Goal: Navigation & Orientation: Find specific page/section

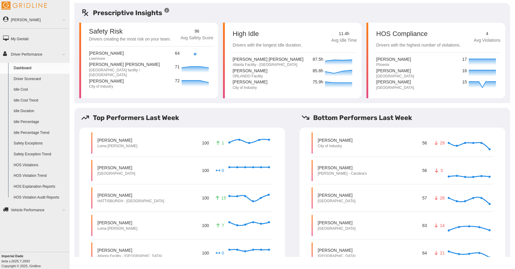
click at [27, 208] on link "Vehicle Performance" at bounding box center [35, 210] width 70 height 14
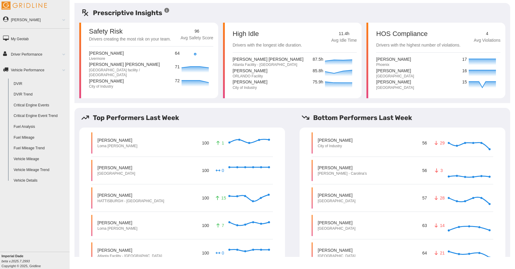
click at [19, 55] on link "Driver Performance" at bounding box center [35, 54] width 70 height 14
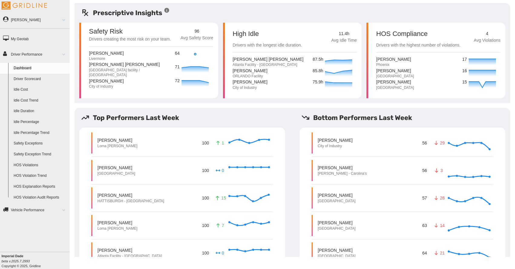
click at [20, 90] on link "Idle Cost" at bounding box center [40, 89] width 59 height 11
